Goal: Check status: Check status

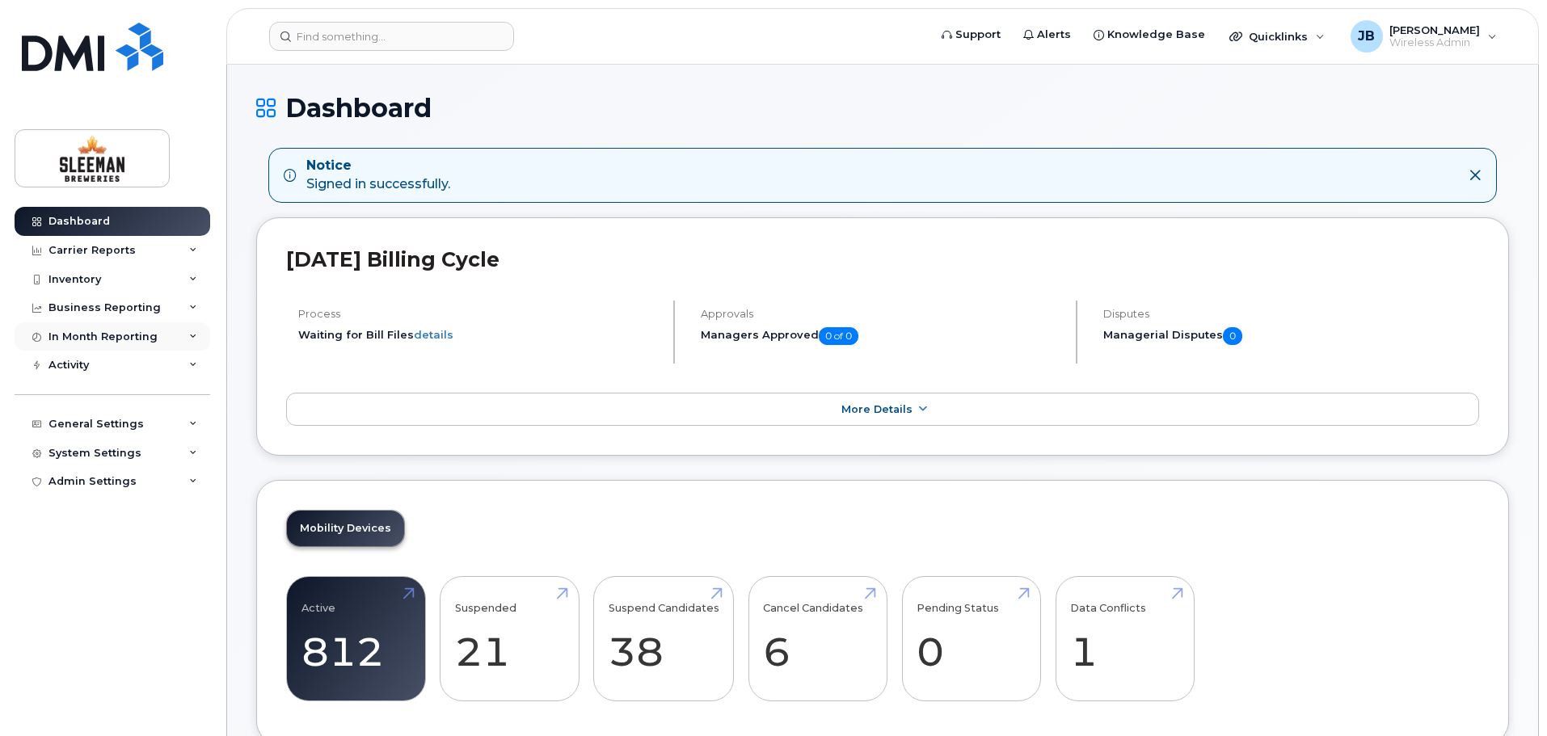
click at [187, 339] on div "In Month Reporting" at bounding box center [113, 336] width 196 height 29
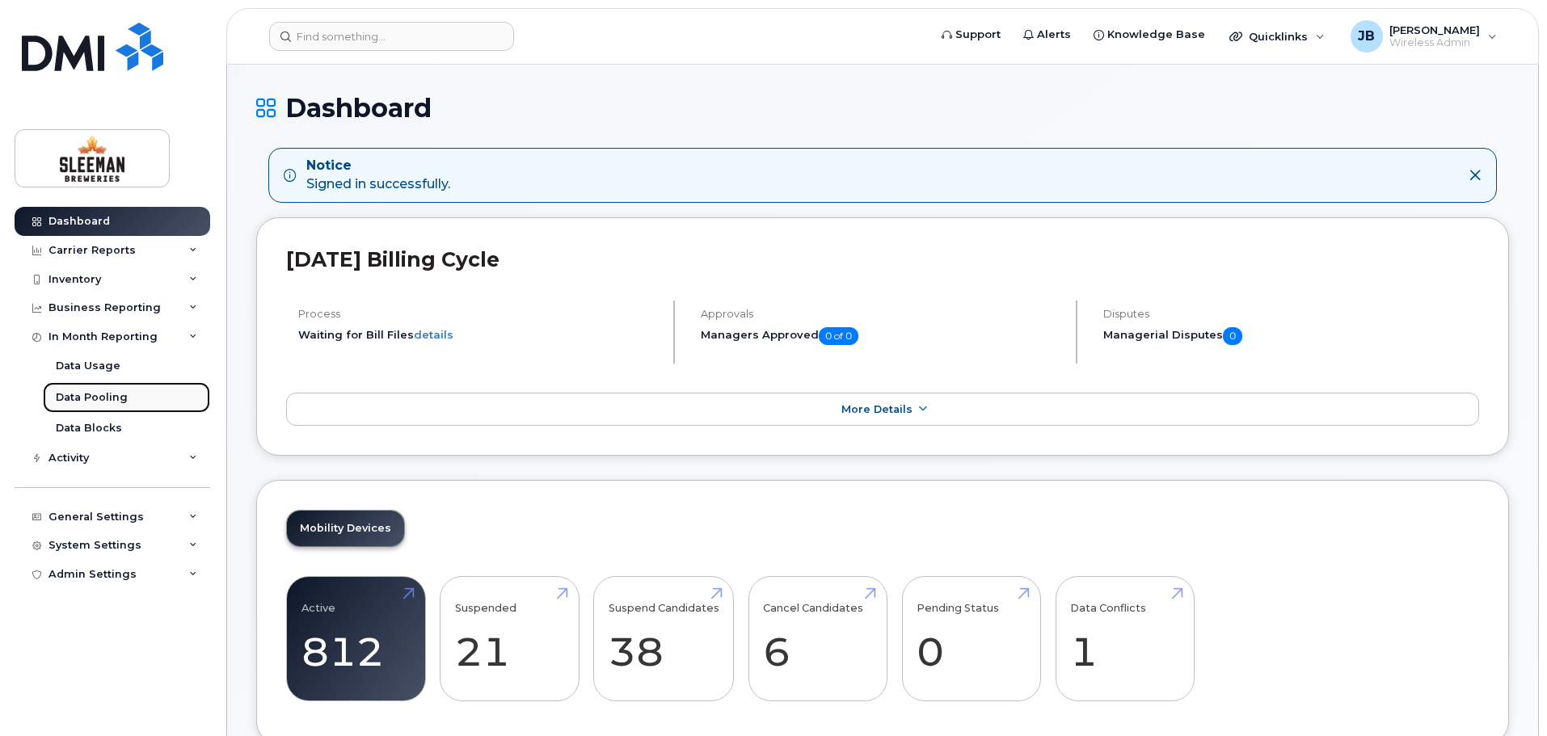
click at [117, 396] on div "Data Pooling" at bounding box center [92, 397] width 72 height 15
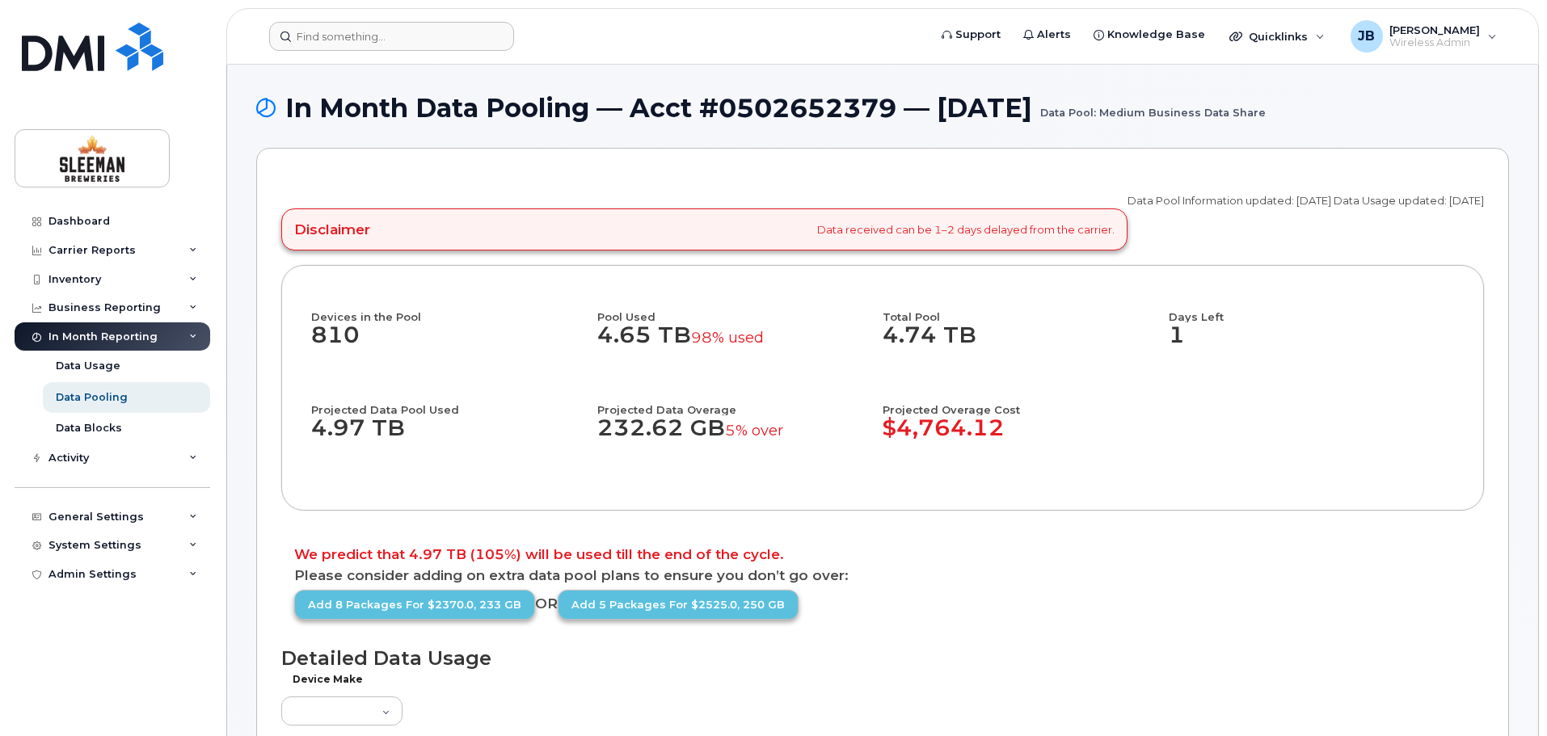
click at [590, 39] on form at bounding box center [593, 36] width 648 height 29
